Goal: Information Seeking & Learning: Compare options

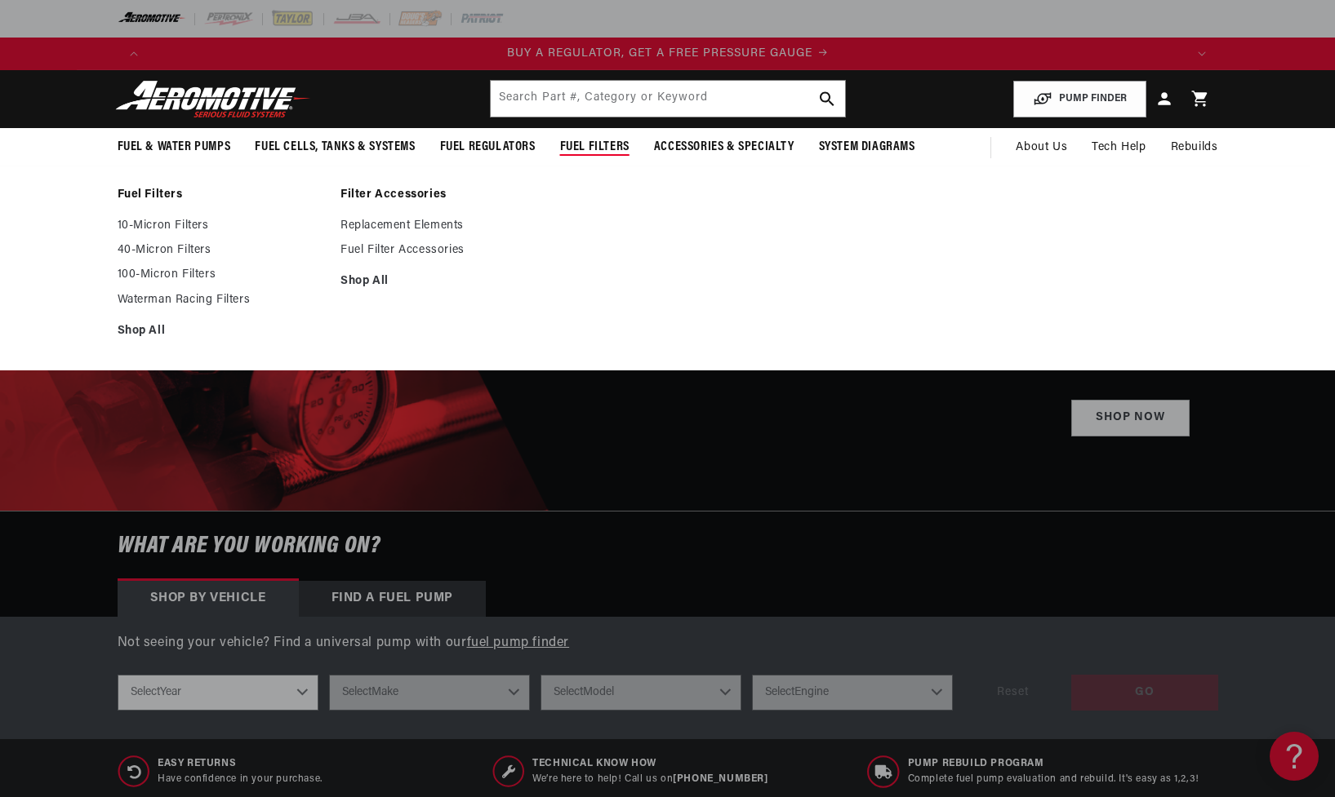
scroll to position [0, 1035]
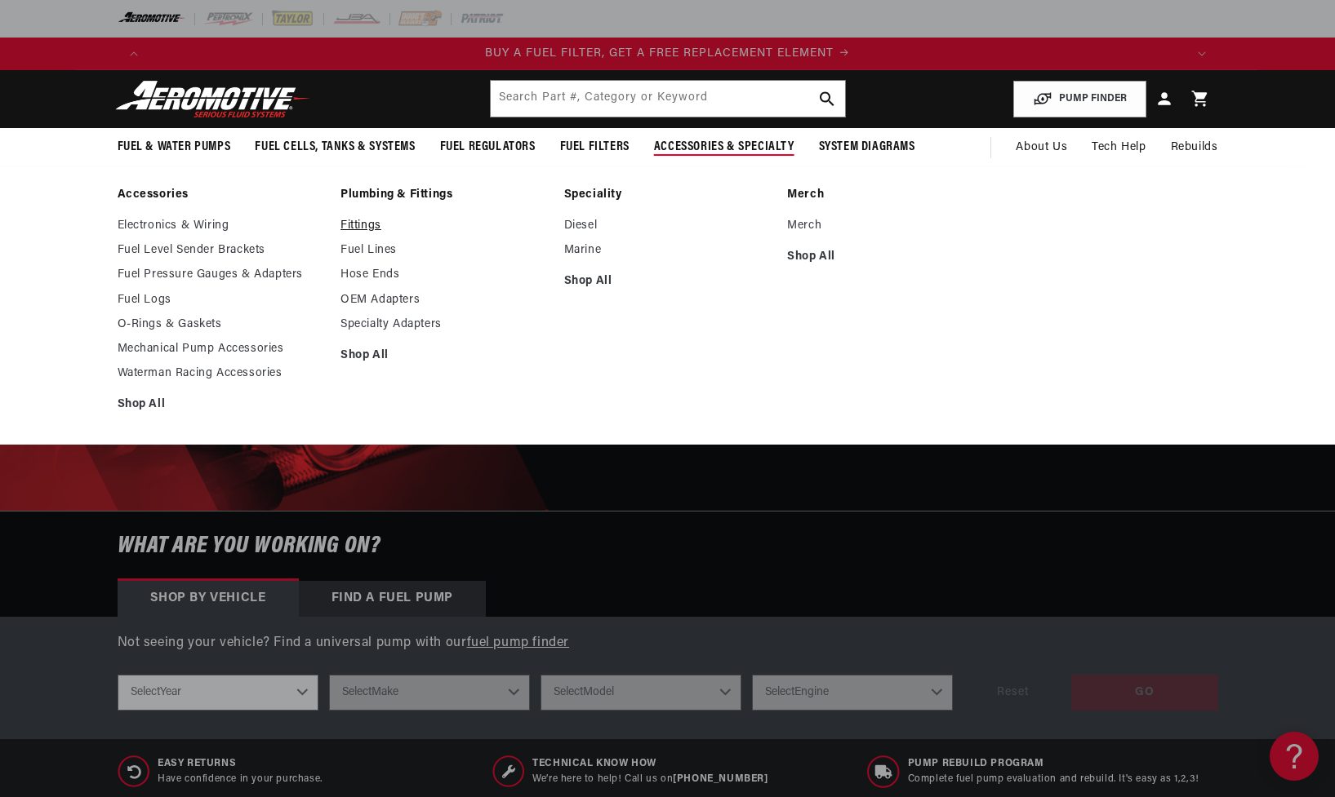
click at [359, 226] on link "Fittings" at bounding box center [443, 226] width 207 height 15
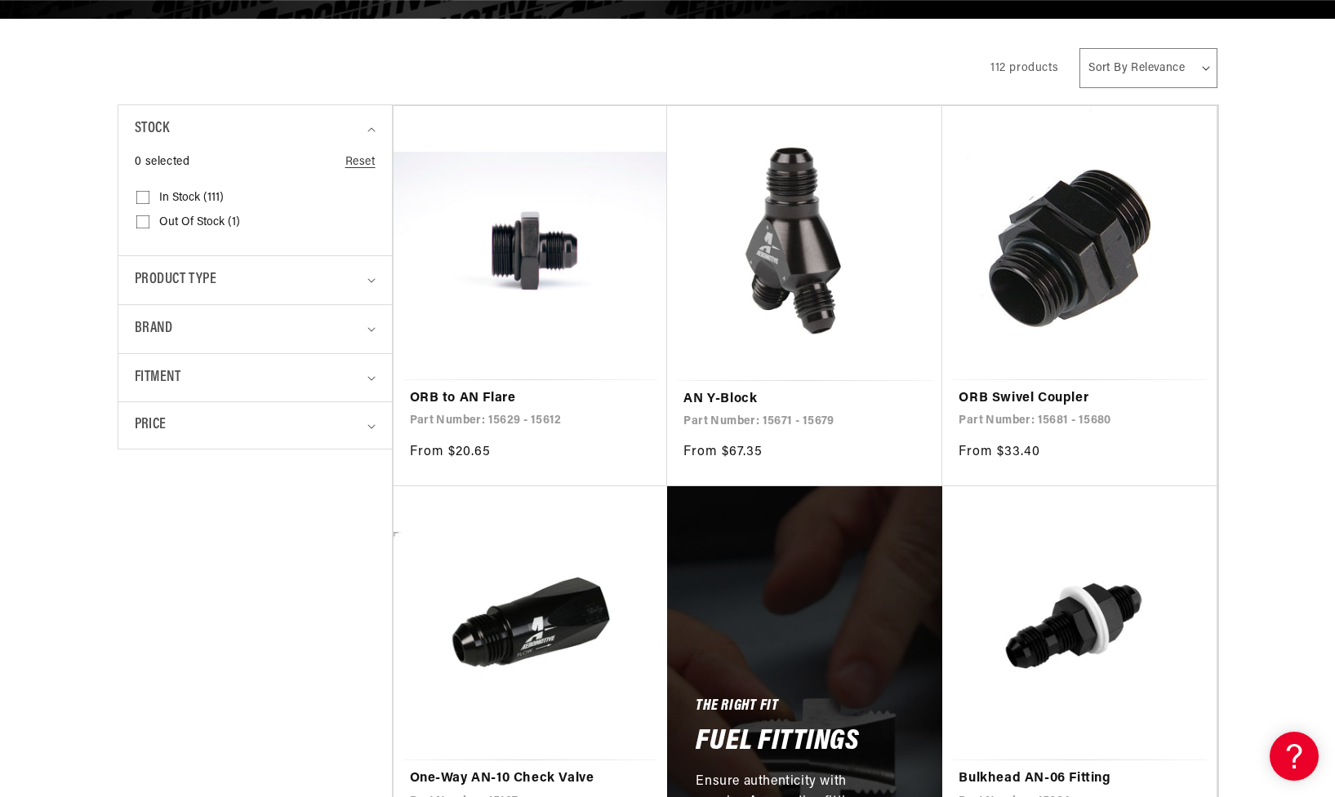
scroll to position [316, 0]
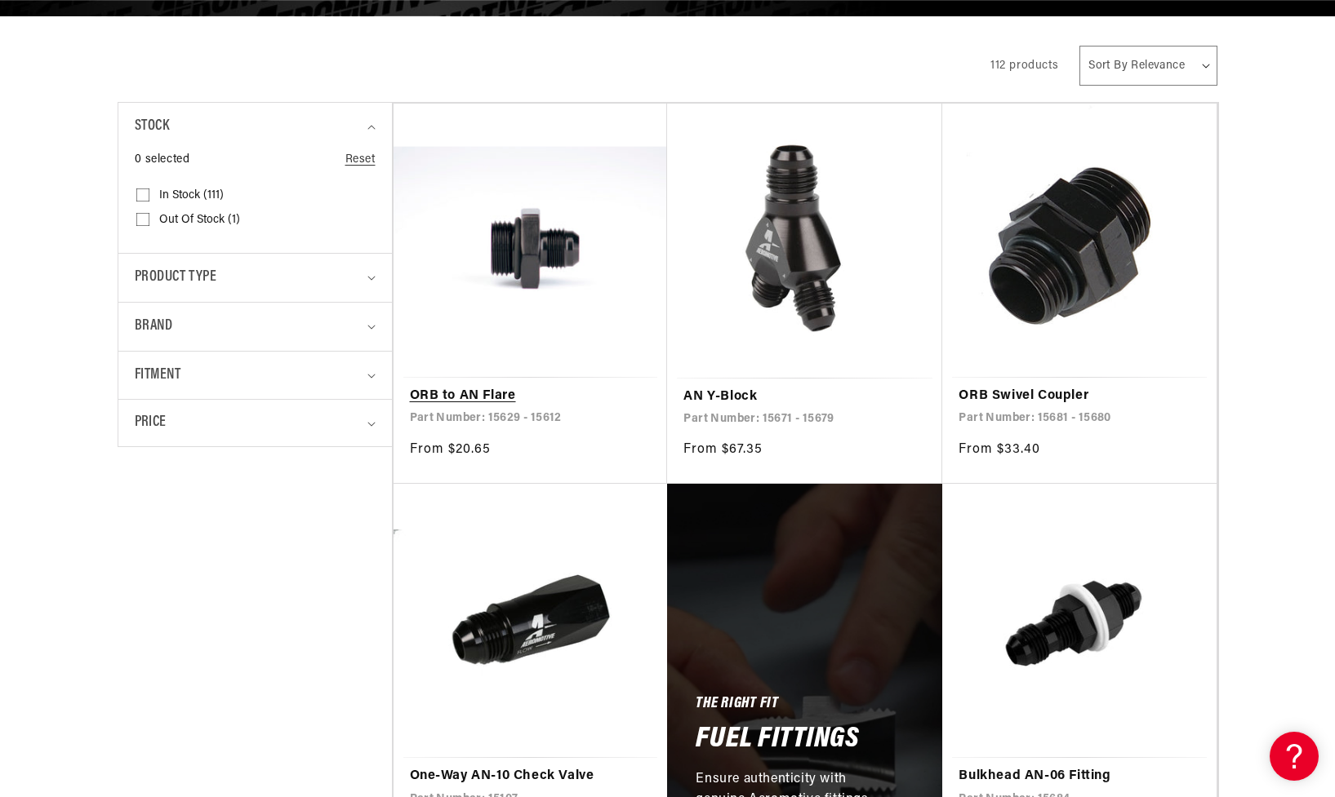
click at [546, 386] on link "ORB to AN Flare" at bounding box center [531, 396] width 242 height 21
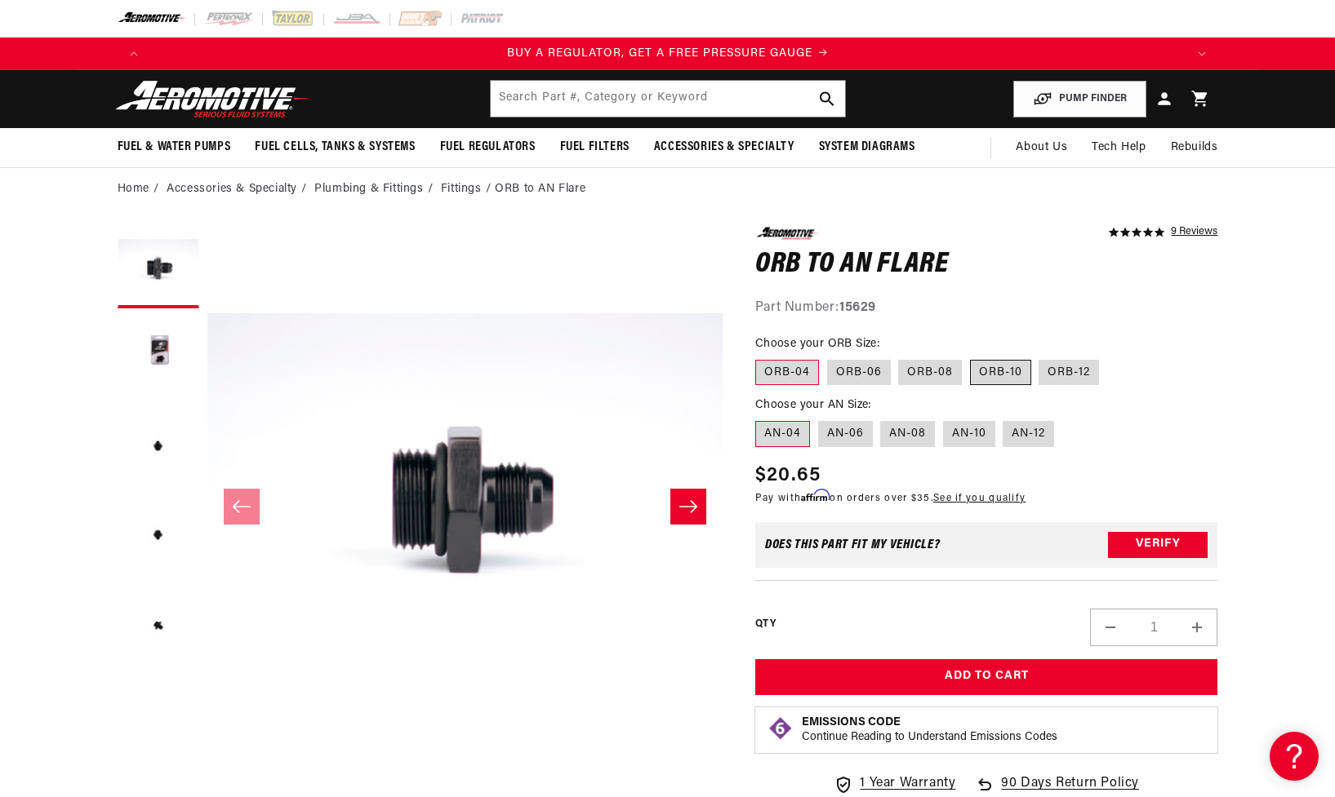
click at [990, 375] on label "ORB-10" at bounding box center [1000, 373] width 61 height 26
click at [971, 358] on input "ORB-10" at bounding box center [970, 357] width 1 height 1
radio input "true"
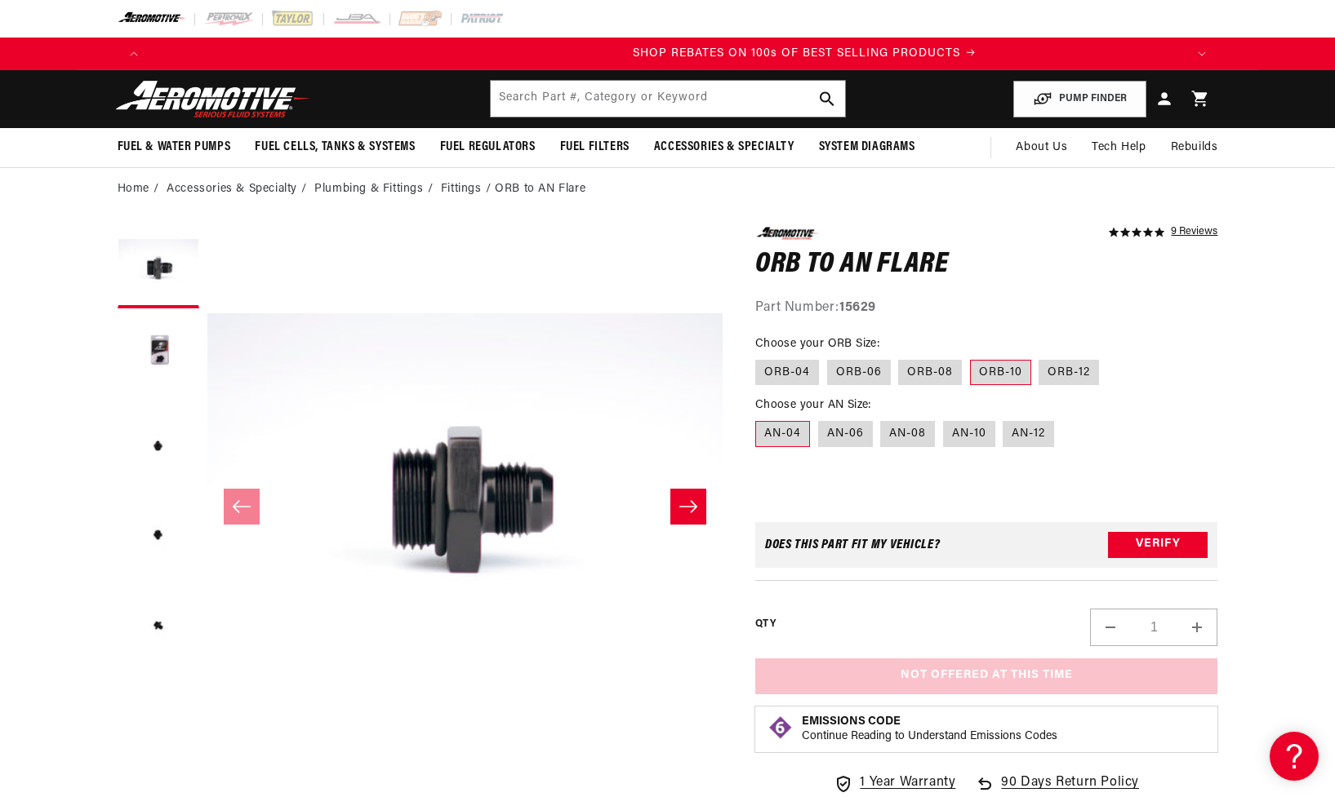
scroll to position [0, 2070]
click at [891, 435] on label "AN-08" at bounding box center [907, 434] width 55 height 26
click at [882, 419] on input "AN-08" at bounding box center [881, 418] width 1 height 1
radio input "true"
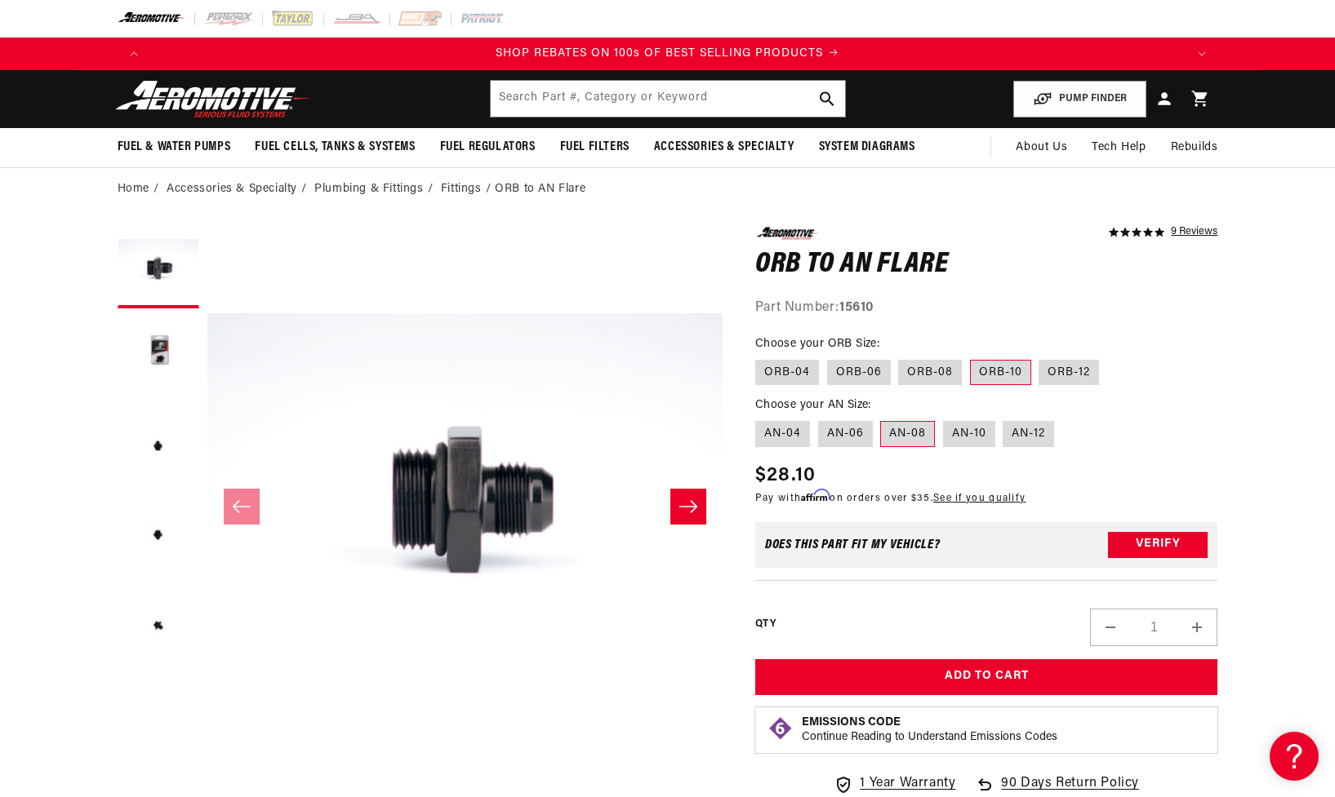
scroll to position [0, 3105]
click at [1030, 432] on label "AN-12" at bounding box center [1027, 434] width 51 height 26
click at [1004, 419] on input "AN-12" at bounding box center [1003, 418] width 1 height 1
radio input "true"
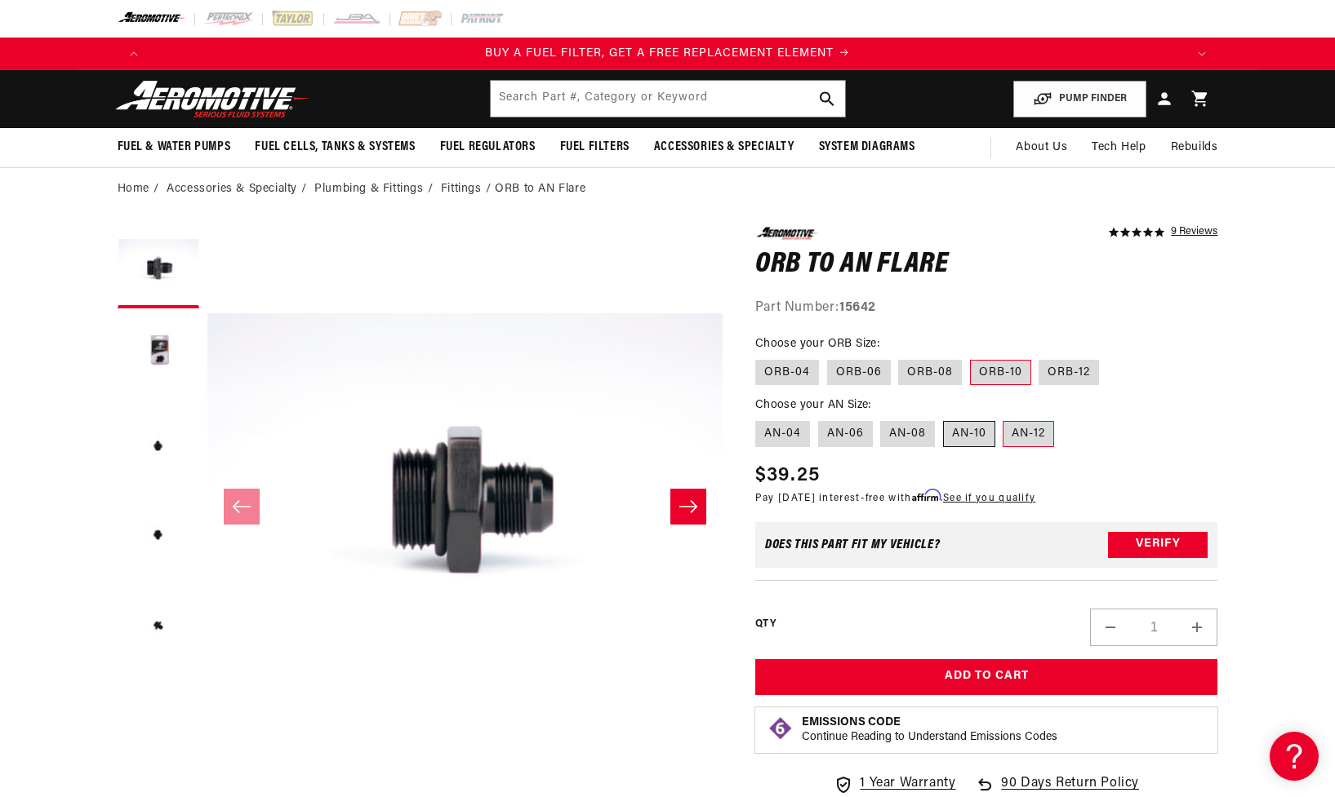
click at [949, 433] on label "AN-10" at bounding box center [969, 434] width 52 height 26
click at [944, 419] on input "AN-10" at bounding box center [943, 418] width 1 height 1
radio input "true"
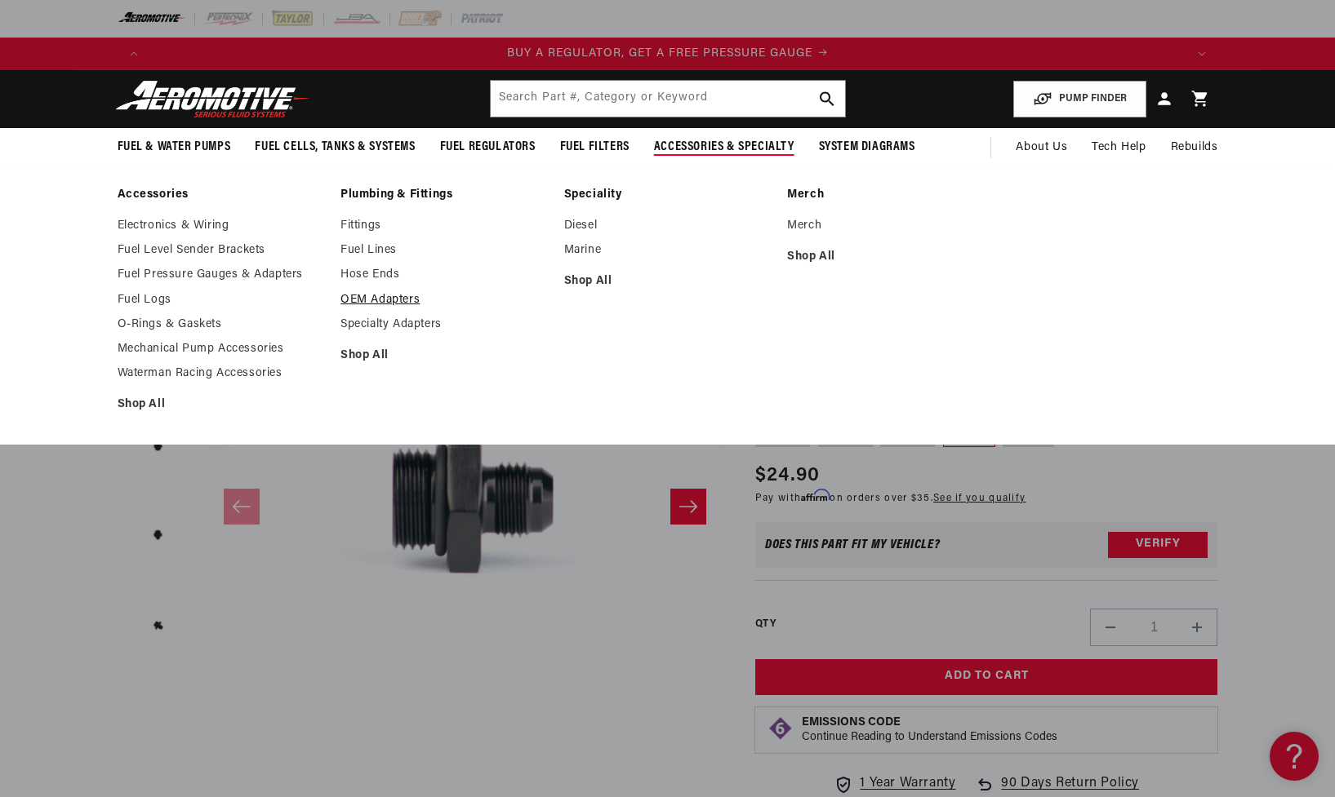
click at [374, 302] on link "OEM Adapters" at bounding box center [443, 300] width 207 height 15
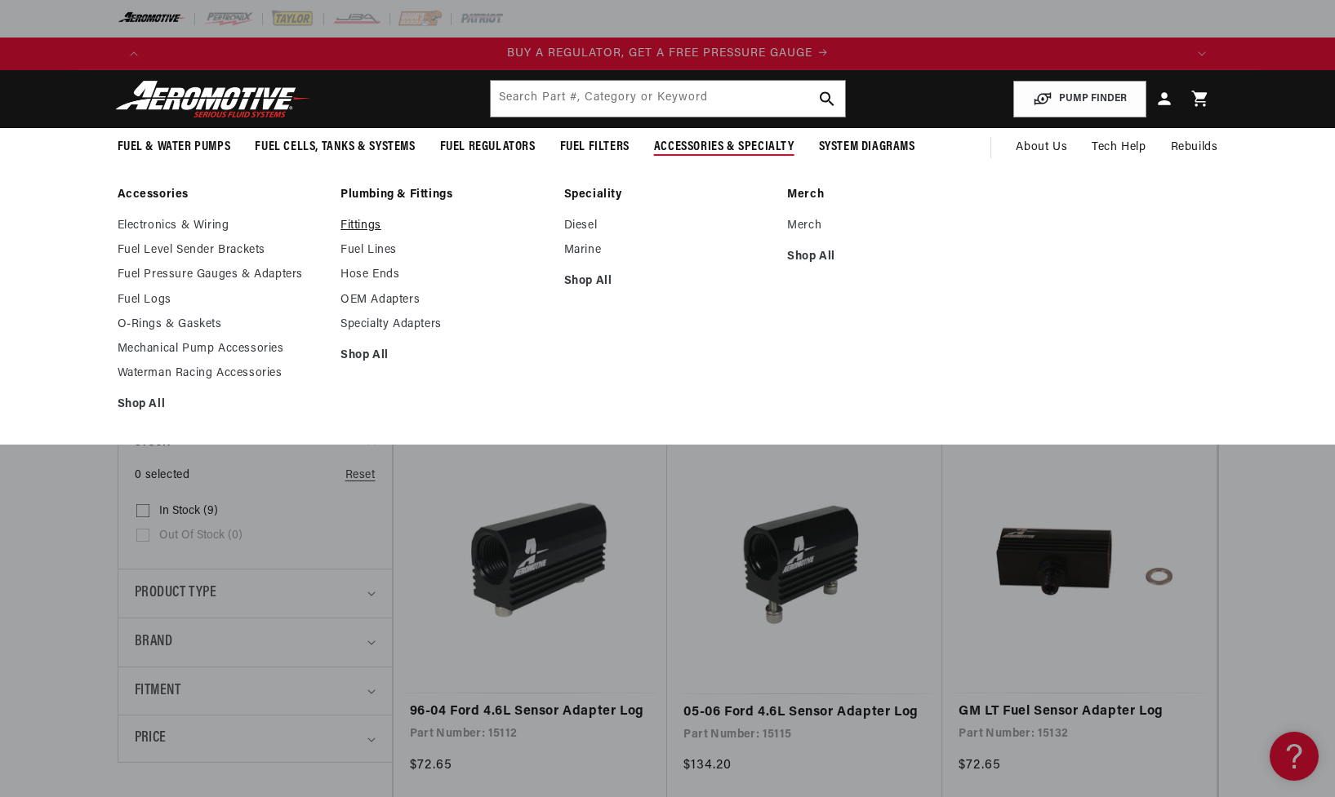
click at [372, 228] on link "Fittings" at bounding box center [443, 226] width 207 height 15
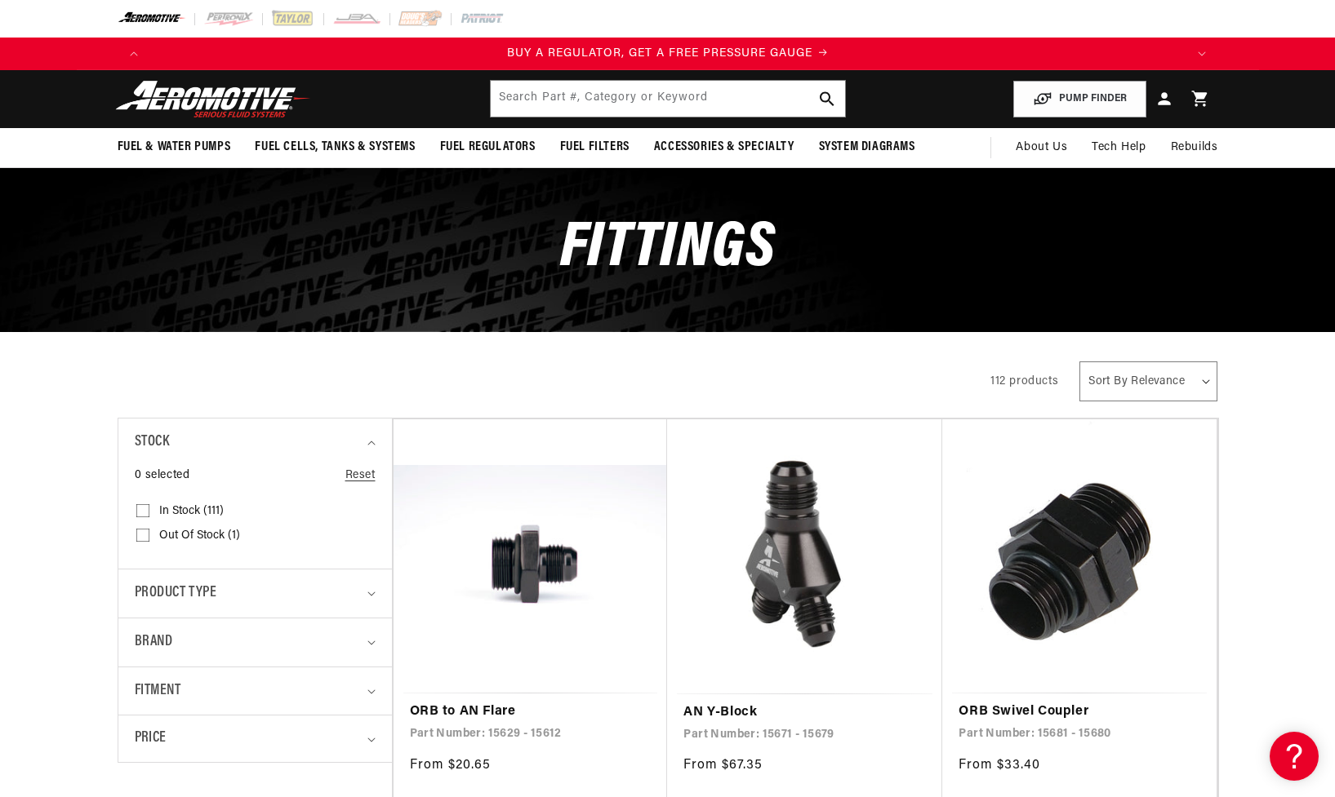
scroll to position [0, 1035]
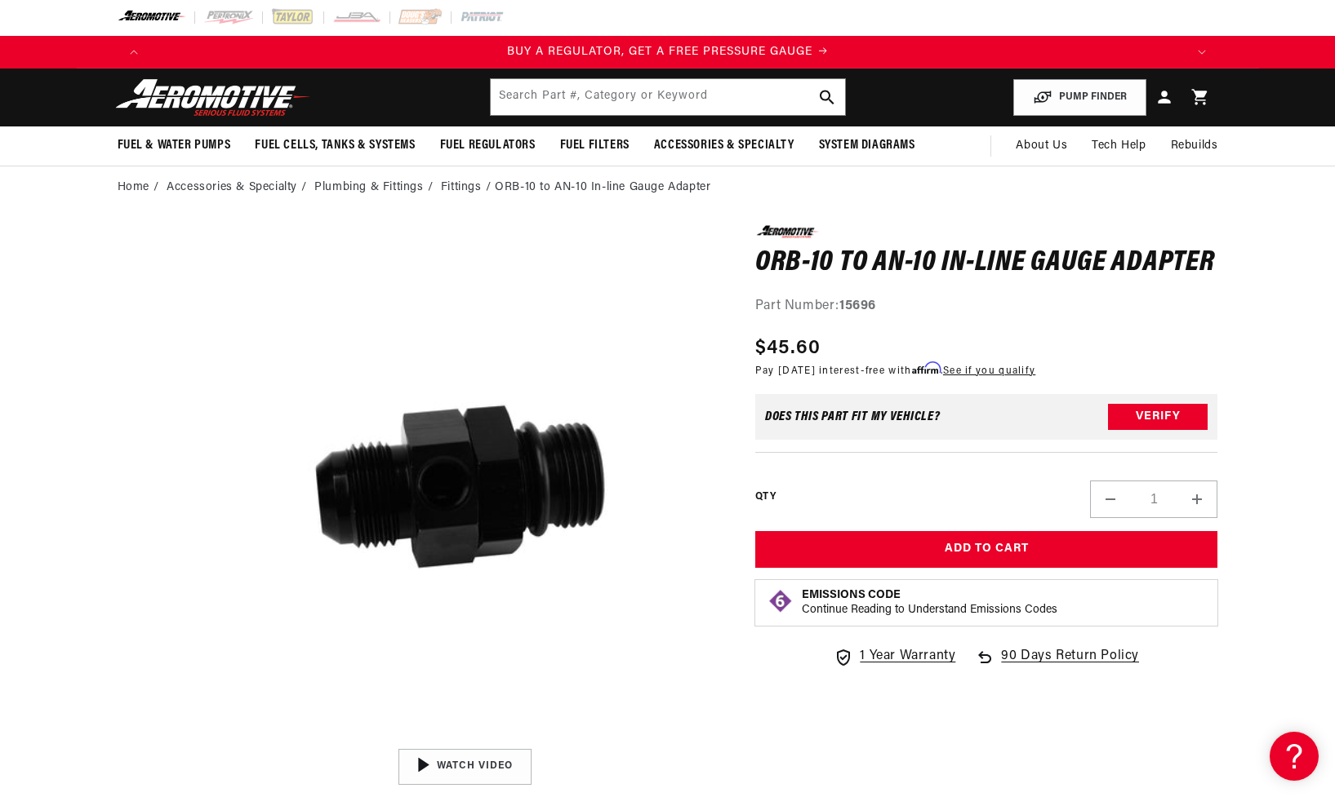
scroll to position [0, 1035]
